Goal: Information Seeking & Learning: Learn about a topic

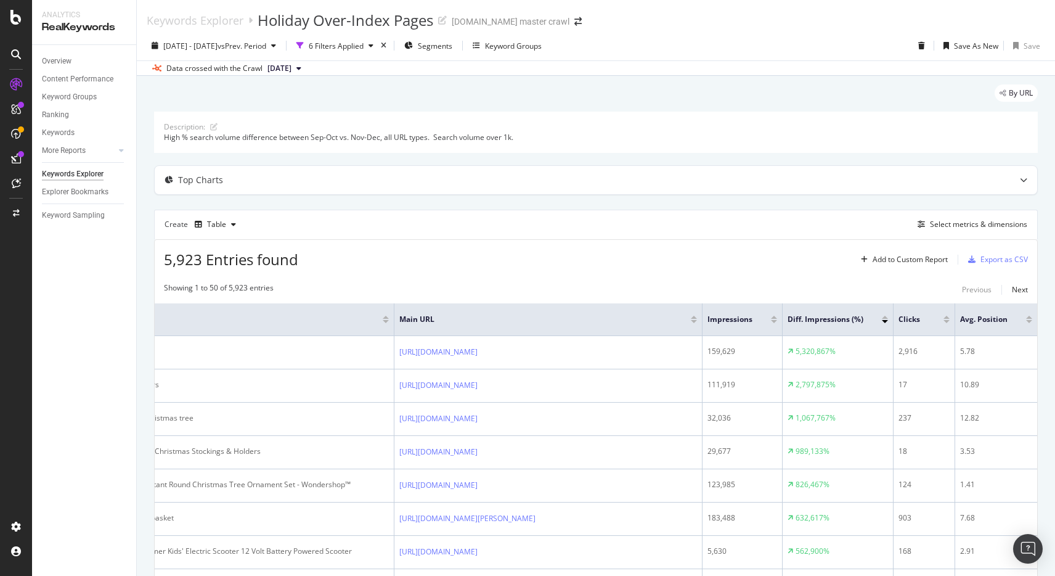
click at [775, 323] on div at bounding box center [774, 321] width 6 height 3
